Goal: Task Accomplishment & Management: Manage account settings

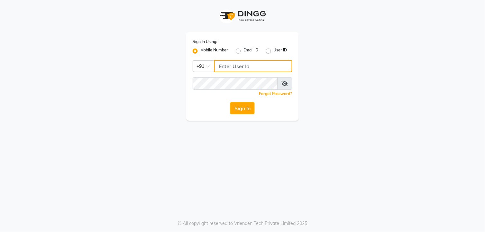
drag, startPoint x: 0, startPoint y: 0, endPoint x: 235, endPoint y: 68, distance: 244.5
click at [235, 68] on input "Username" at bounding box center [253, 66] width 78 height 12
type input "7720066066"
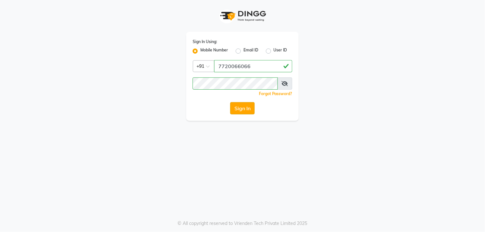
click at [235, 111] on button "Sign In" at bounding box center [242, 108] width 24 height 12
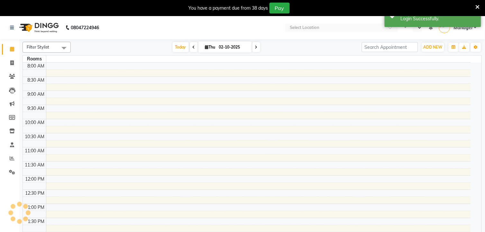
select select "en"
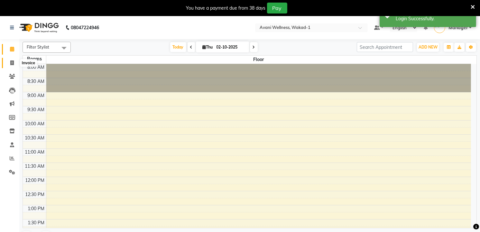
click at [12, 62] on icon at bounding box center [12, 62] width 4 height 5
select select "4822"
select select "service"
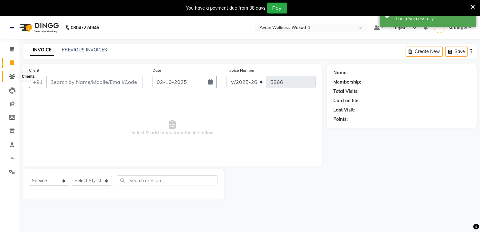
click at [12, 75] on icon at bounding box center [12, 76] width 6 height 5
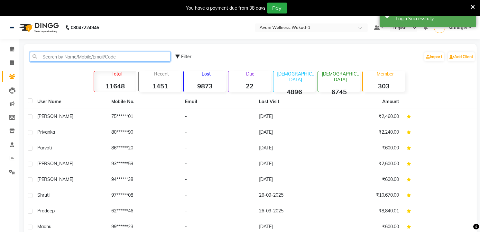
click at [62, 57] on input "text" at bounding box center [100, 57] width 140 height 10
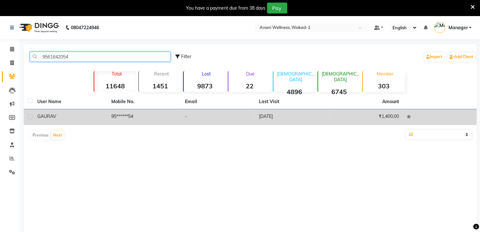
type input "9561642054"
click at [49, 113] on div "GAURAV" at bounding box center [70, 116] width 66 height 7
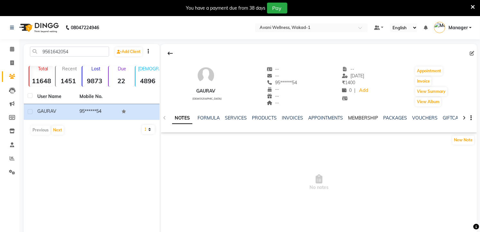
click at [367, 117] on link "MEMBERSHIP" at bounding box center [363, 118] width 30 height 6
